Goal: Transaction & Acquisition: Purchase product/service

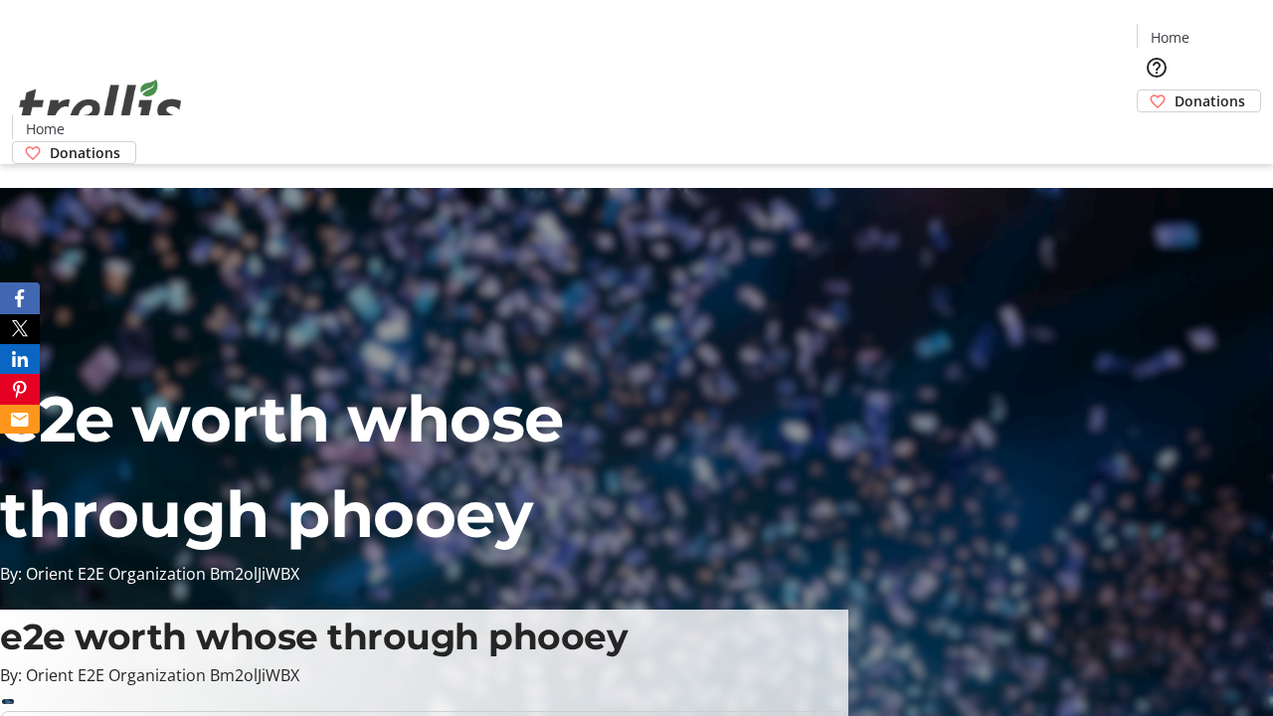
click at [1174, 90] on span "Donations" at bounding box center [1209, 100] width 71 height 21
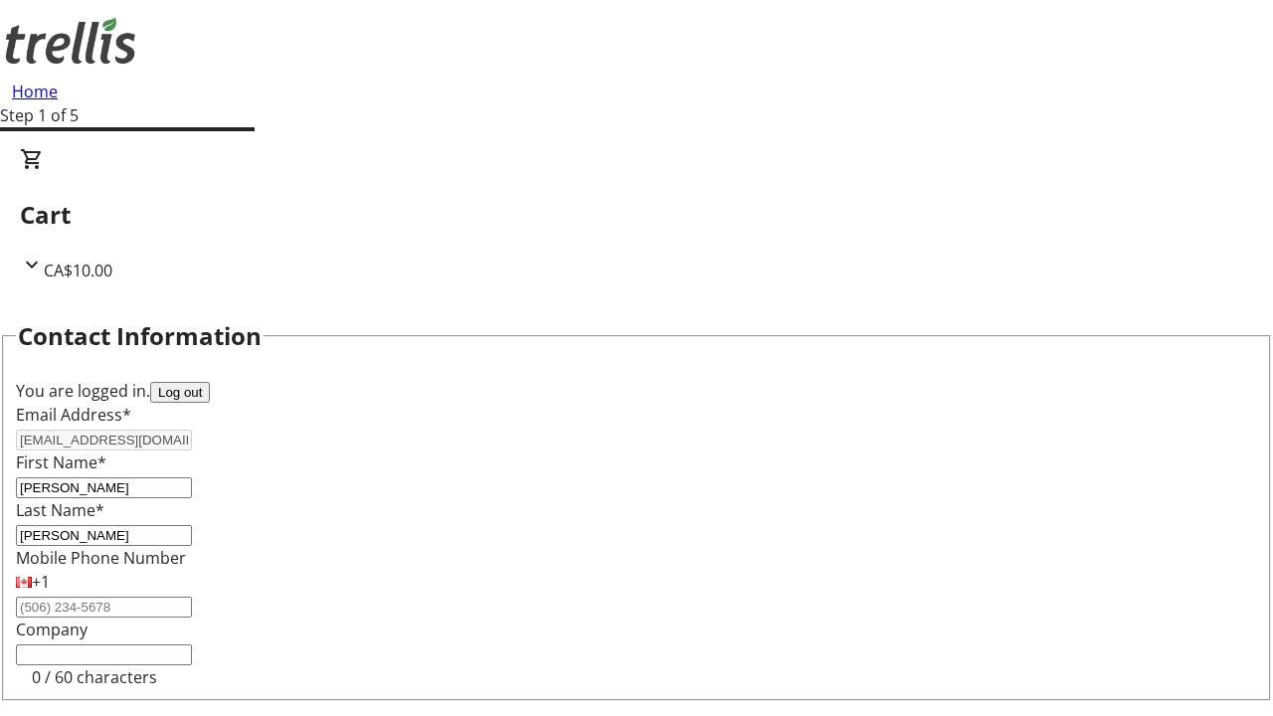
select select "BC"
select select "CA"
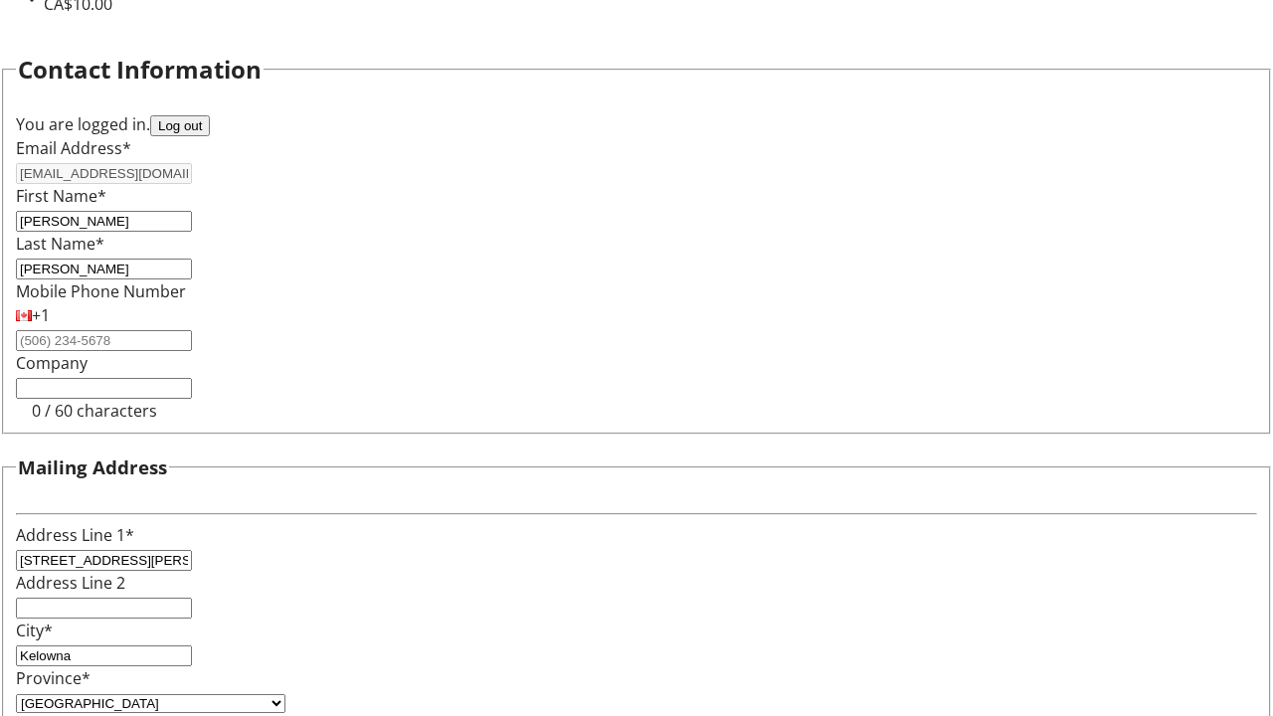
type input "V1Y 0C2"
